Goal: Transaction & Acquisition: Purchase product/service

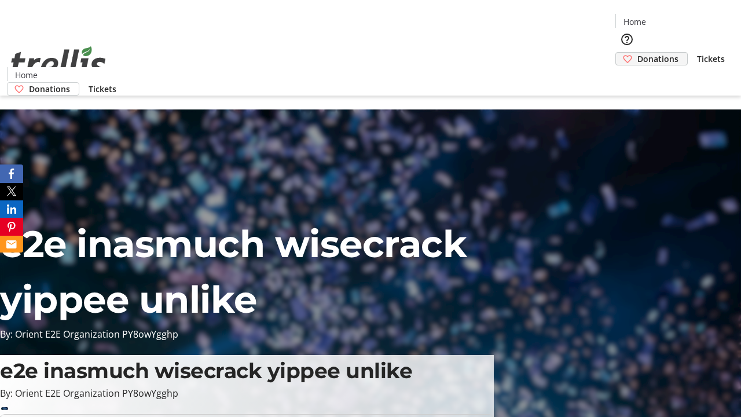
click at [638, 53] on span "Donations" at bounding box center [658, 59] width 41 height 12
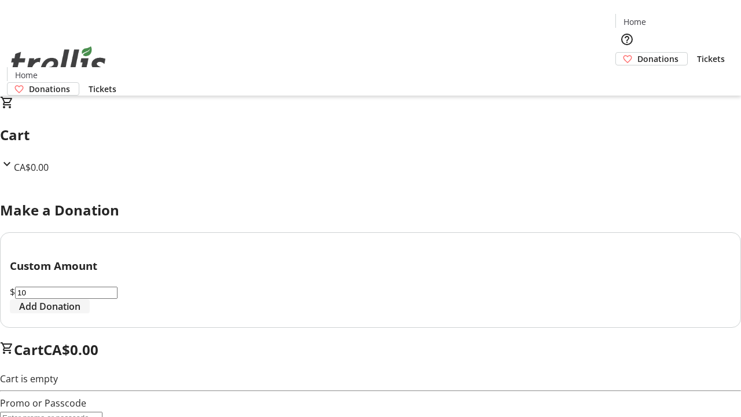
click at [81, 313] on span "Add Donation" at bounding box center [49, 306] width 61 height 14
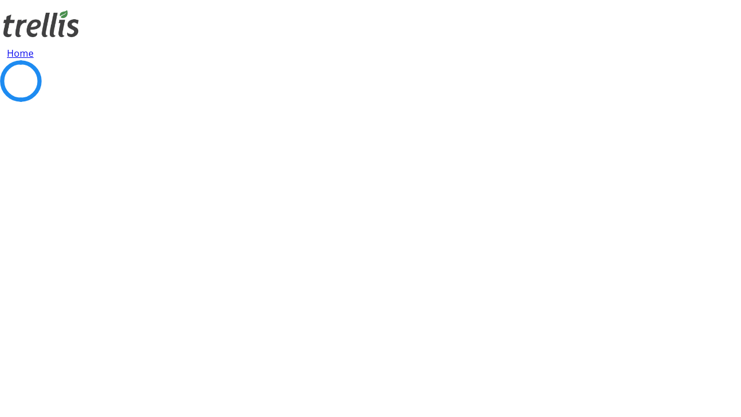
select select "CA"
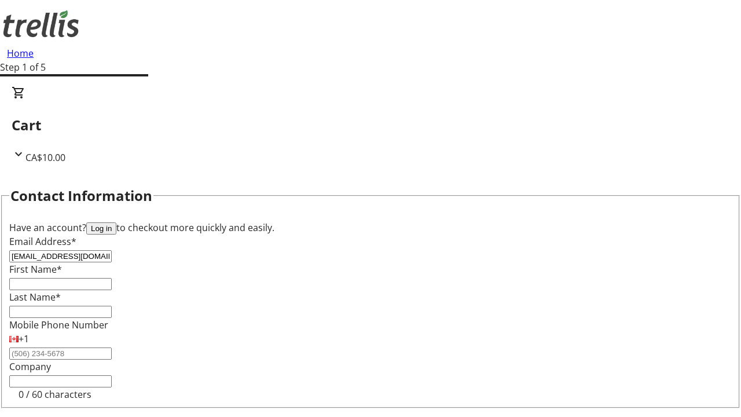
type input "[EMAIL_ADDRESS][DOMAIN_NAME]"
type input "[PERSON_NAME]"
type input "[STREET_ADDRESS][PERSON_NAME]"
type input "Kelowna"
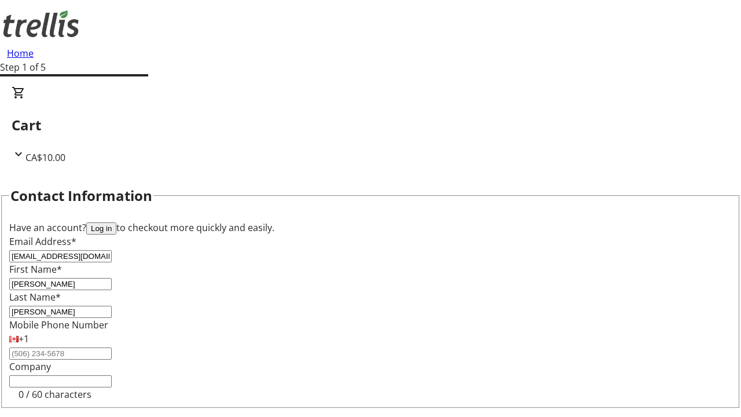
select select "BC"
type input "Kelowna"
type input "V1Y 0C2"
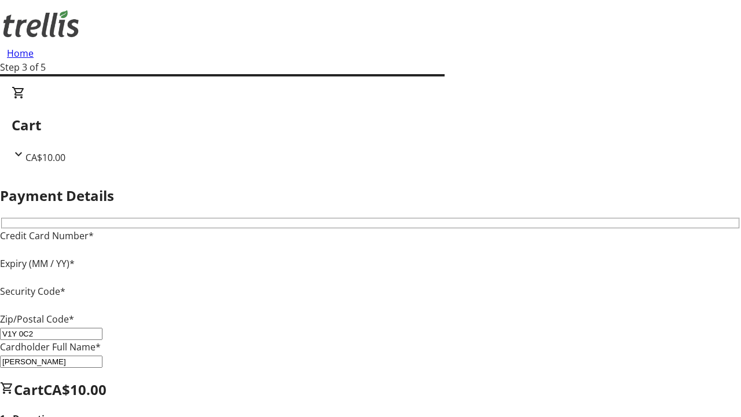
type input "V1Y 0C2"
